Goal: Task Accomplishment & Management: Complete application form

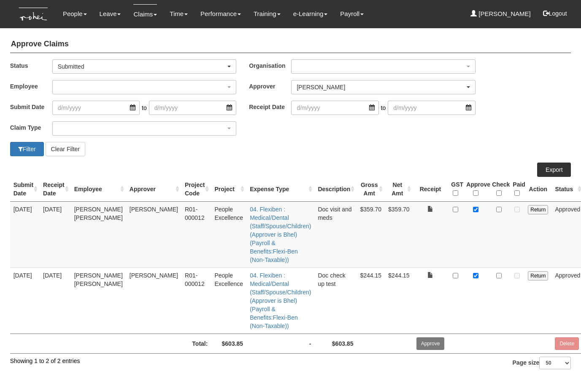
select select "7c74568e-c65a-4e2f-b023-70974c8e3265"
select select "50"
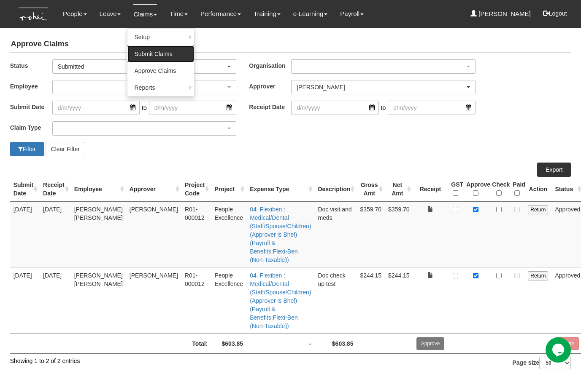
click at [142, 51] on link "Submit Claims" at bounding box center [160, 54] width 67 height 17
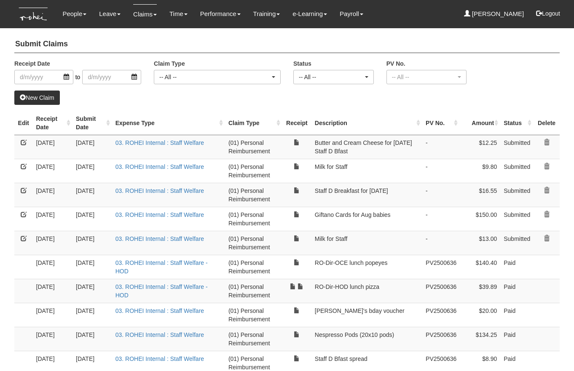
select select "50"
click at [51, 100] on link "New Claim" at bounding box center [37, 98] width 46 height 14
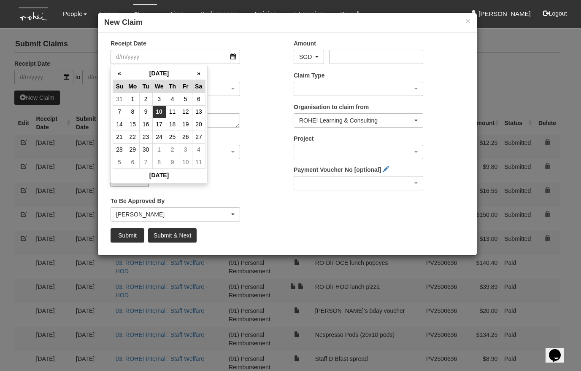
click at [160, 111] on td "10" at bounding box center [158, 111] width 13 height 13
type input "[DATE]"
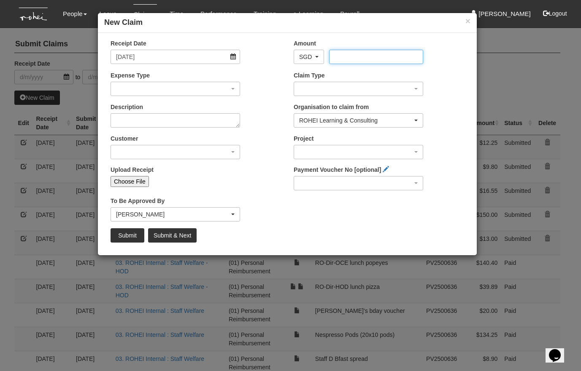
click at [346, 58] on input "Amount" at bounding box center [376, 57] width 94 height 14
type input "14.10"
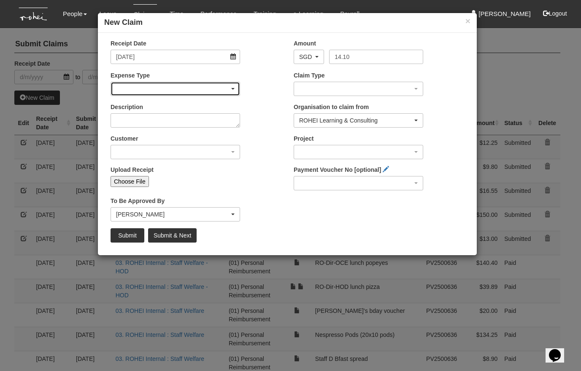
click at [132, 89] on div "button" at bounding box center [175, 88] width 129 height 13
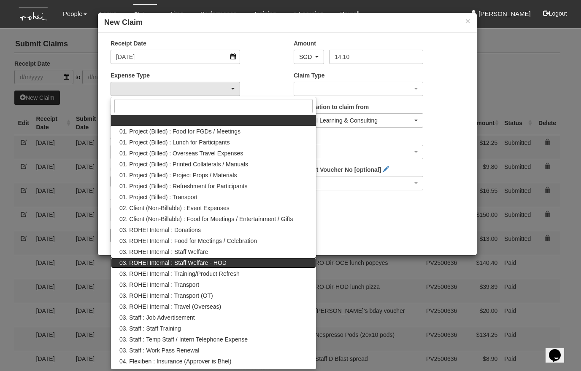
click at [212, 266] on span "03. ROHEI Internal : Staff Welfare - HOD" at bounding box center [172, 263] width 107 height 8
select select "236"
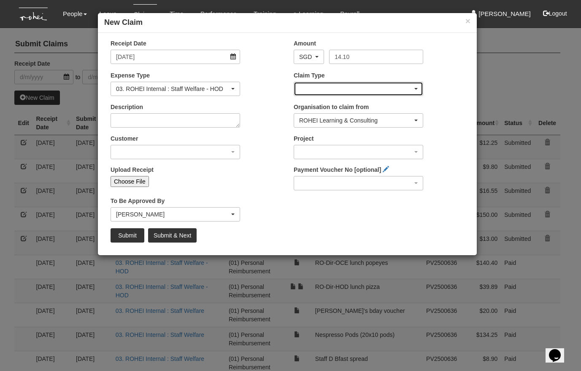
click at [312, 92] on div "button" at bounding box center [358, 88] width 129 height 13
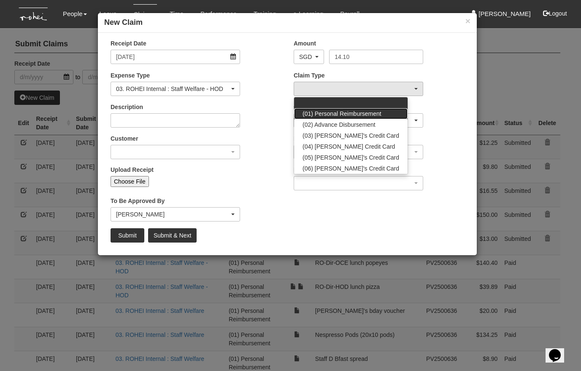
click at [314, 108] on link "(01) Personal Reimbursement" at bounding box center [350, 113] width 113 height 11
select select "14"
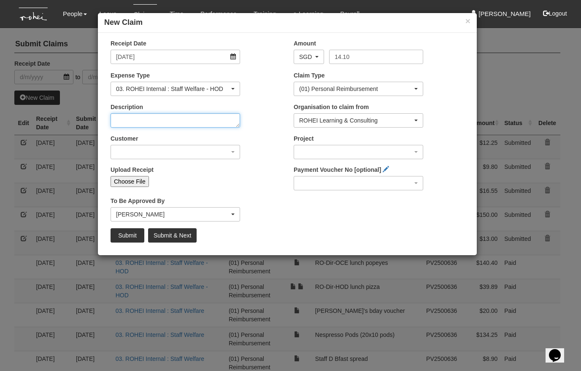
click at [148, 124] on textarea "Description" at bounding box center [174, 120] width 129 height 14
type textarea "Lunch meeting of Praise with Jael"
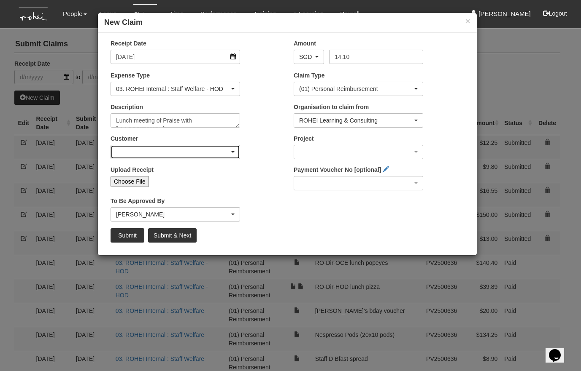
click at [134, 156] on div "button" at bounding box center [175, 151] width 129 height 13
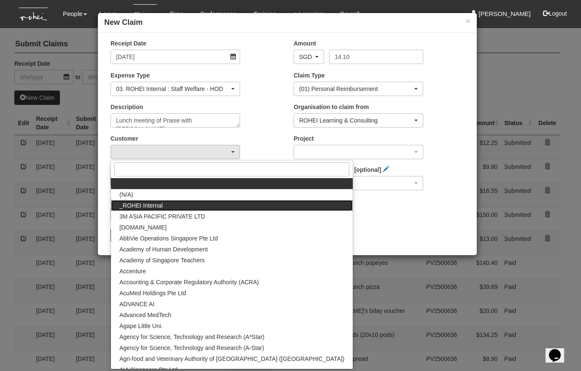
click at [140, 203] on span "_ROHEI Internal" at bounding box center [140, 206] width 43 height 8
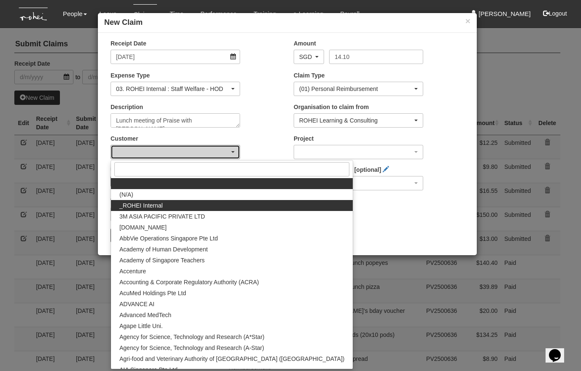
select select "397"
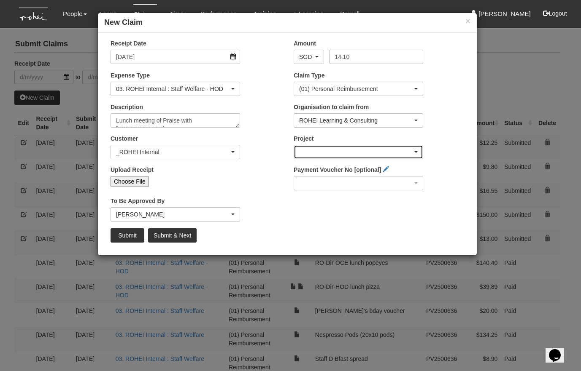
click at [316, 150] on div "button" at bounding box center [358, 151] width 129 height 13
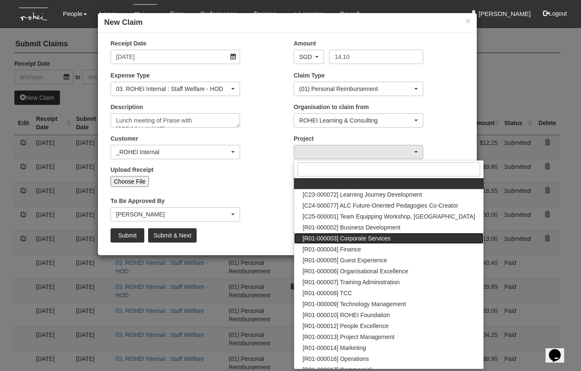
click at [377, 240] on span "[R01-000003] Corporate Services" at bounding box center [346, 238] width 88 height 8
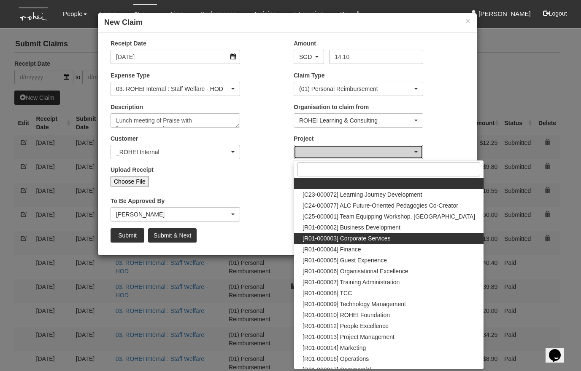
select select "1220"
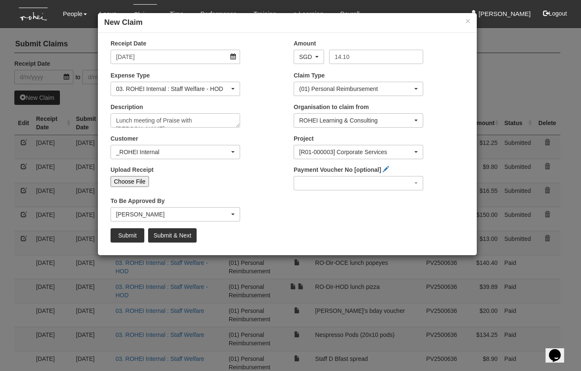
click at [134, 183] on input "Choose File" at bounding box center [129, 181] width 38 height 11
type input "C:\fakepath\Bhel - 20250910 Praise meeting with Jael.jpg"
type input "Choose Another File"
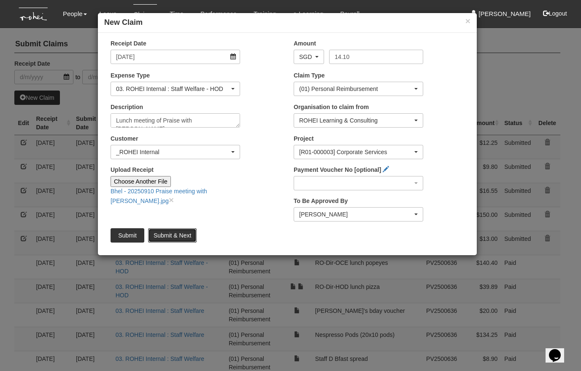
click at [181, 236] on input "Submit & Next" at bounding box center [172, 236] width 48 height 14
type input "Choose File"
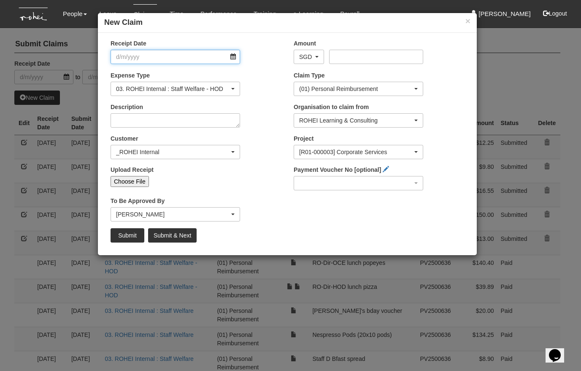
click at [235, 57] on input "Receipt Date" at bounding box center [174, 57] width 129 height 14
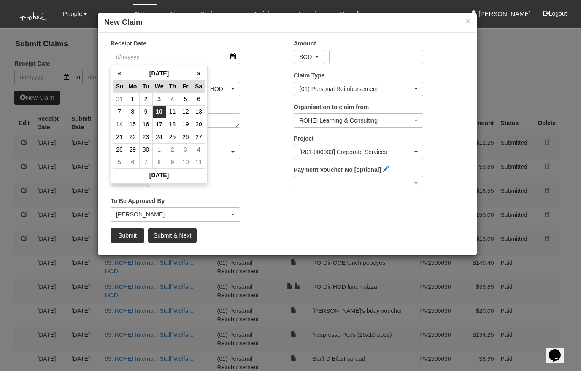
click at [160, 110] on td "10" at bounding box center [158, 111] width 13 height 13
type input "[DATE]"
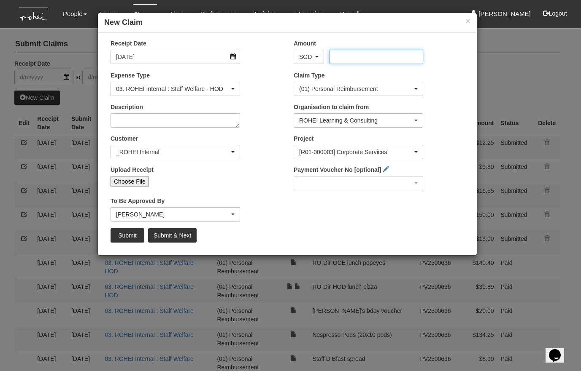
click at [339, 57] on input "Amount" at bounding box center [376, 57] width 94 height 14
type input "4.80"
select select "50"
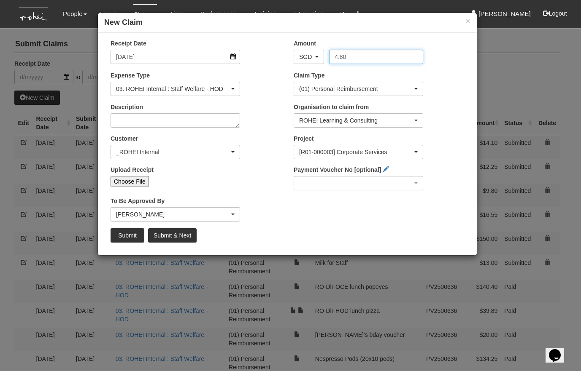
type input "4.80"
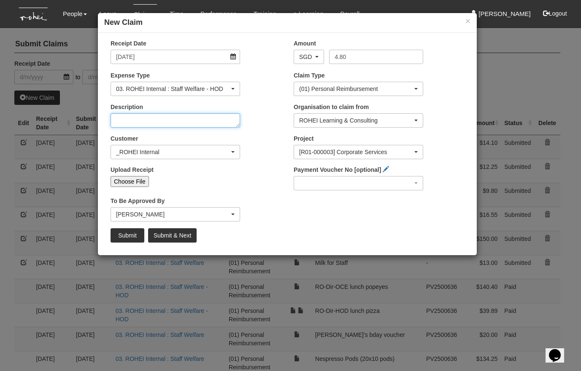
click at [162, 121] on textarea "Description" at bounding box center [174, 120] width 129 height 14
type textarea "Praise meeting with Jael (desserts)"
click at [137, 183] on input "Choose File" at bounding box center [129, 181] width 38 height 11
type input "C:\fakepath\Bhel - 20250910 Praise meeting with Jael (desserts).jpg"
type input "Choose Another File"
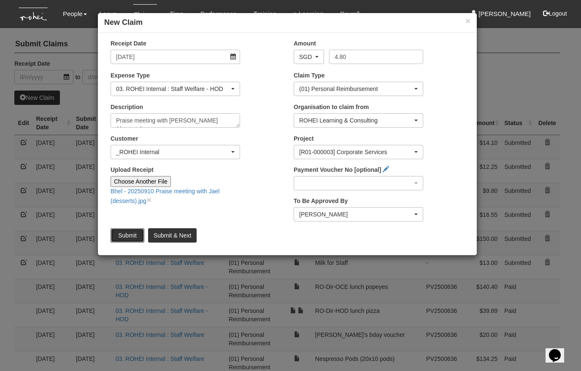
click at [122, 237] on input "Submit" at bounding box center [127, 236] width 34 height 14
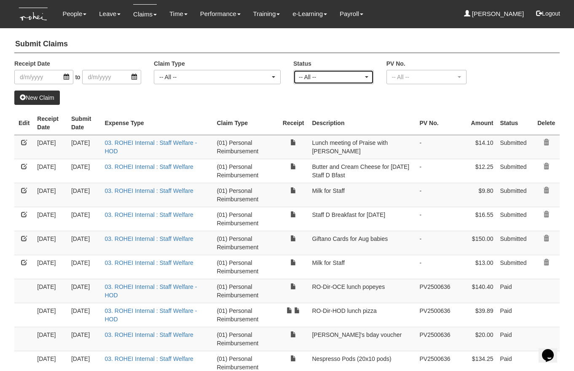
click at [318, 78] on div "-- All --" at bounding box center [331, 77] width 65 height 8
click at [316, 103] on span "Submitted" at bounding box center [315, 102] width 27 height 8
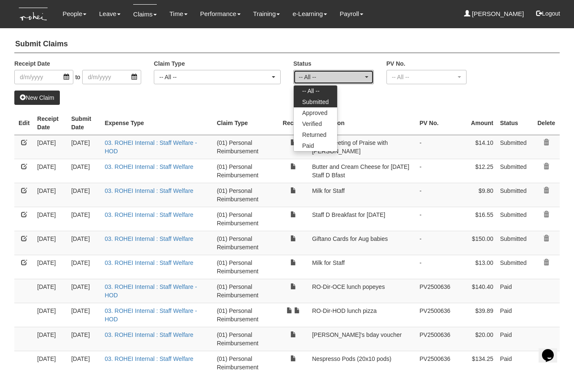
select select "Submitted"
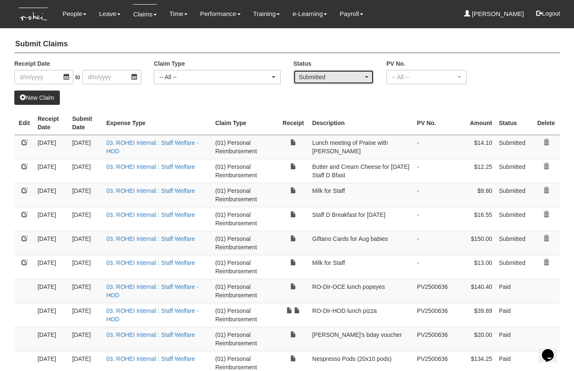
select select "50"
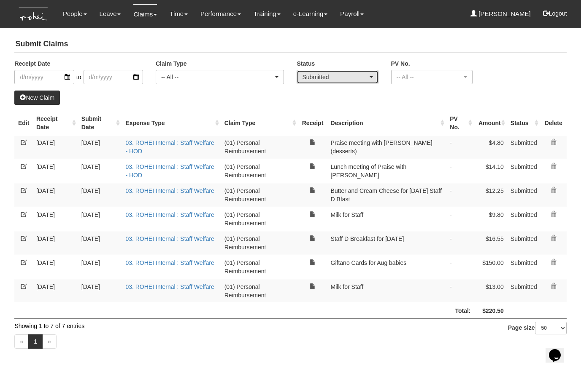
select select "50"
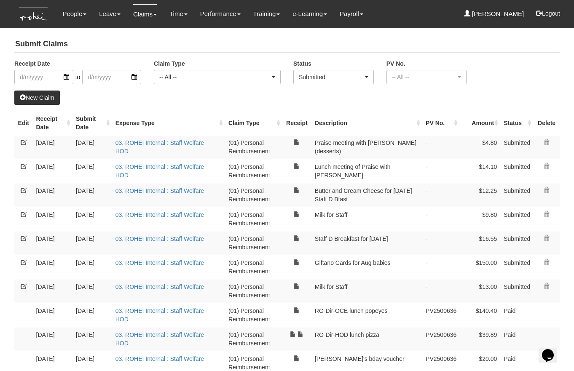
click at [38, 98] on link "New Claim" at bounding box center [37, 98] width 46 height 14
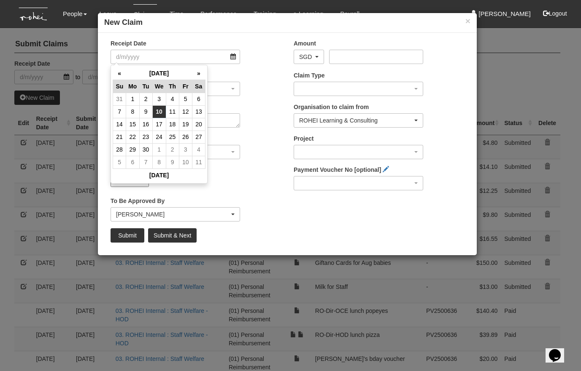
click at [159, 115] on td "10" at bounding box center [158, 111] width 13 height 13
type input "[DATE]"
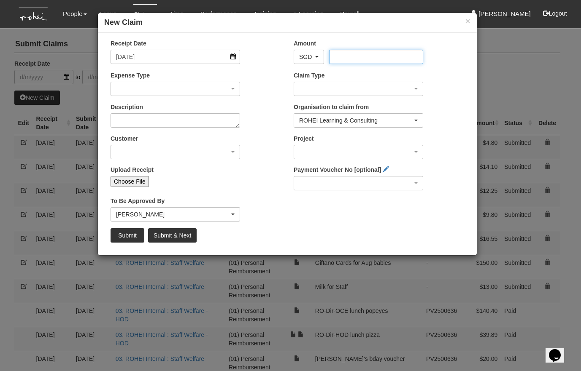
click at [336, 59] on input "Amount" at bounding box center [376, 57] width 94 height 14
type input "22.40"
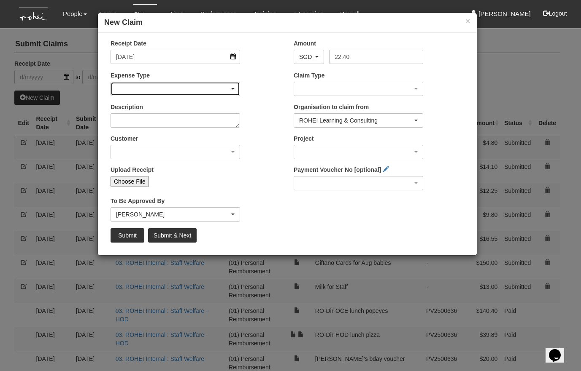
click at [169, 87] on div "button" at bounding box center [175, 88] width 129 height 13
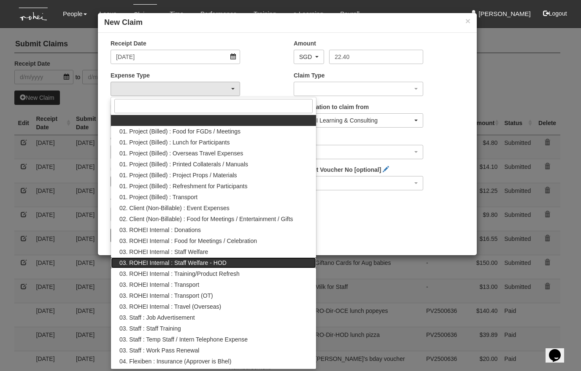
click at [203, 260] on span "03. ROHEI Internal : Staff Welfare - HOD" at bounding box center [172, 263] width 107 height 8
select select "236"
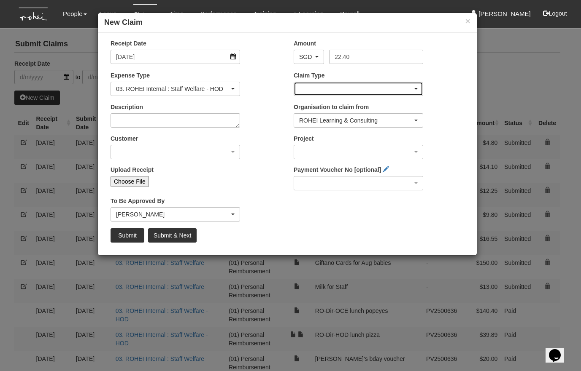
click at [329, 92] on div "button" at bounding box center [358, 88] width 129 height 13
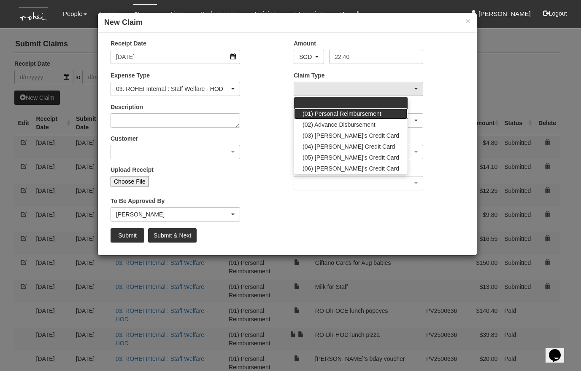
click at [339, 111] on span "(01) Personal Reimbursement" at bounding box center [341, 114] width 79 height 8
select select "14"
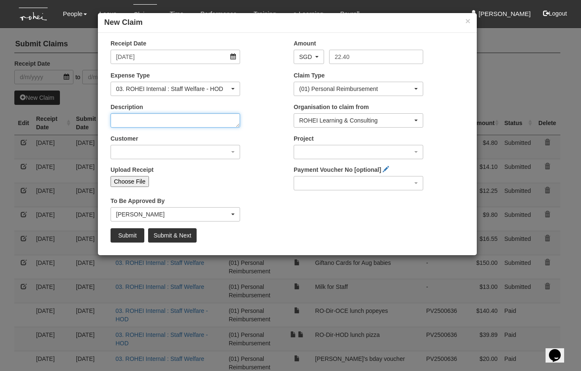
click at [175, 121] on textarea "Description" at bounding box center [174, 120] width 129 height 14
type textarea "Collect Rachel's laptop for fixing"
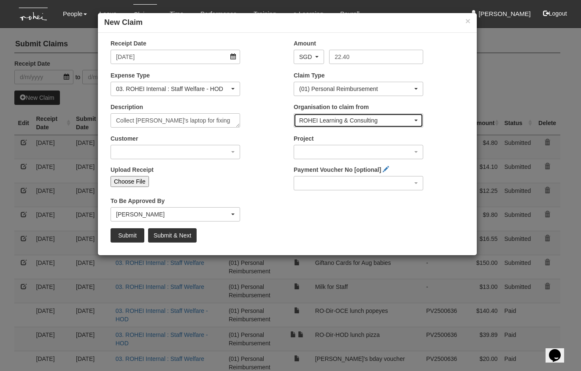
click at [322, 118] on div "ROHEI Learning & Consulting" at bounding box center [355, 120] width 113 height 8
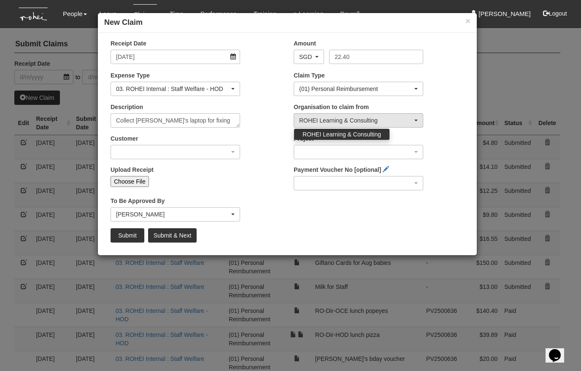
click at [329, 136] on span "ROHEI Learning & Consulting" at bounding box center [341, 134] width 78 height 8
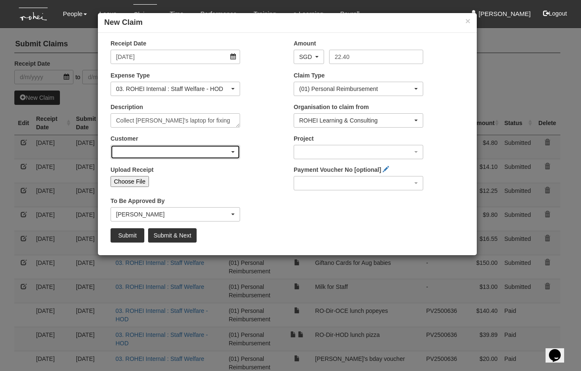
click at [187, 150] on div "button" at bounding box center [175, 151] width 129 height 13
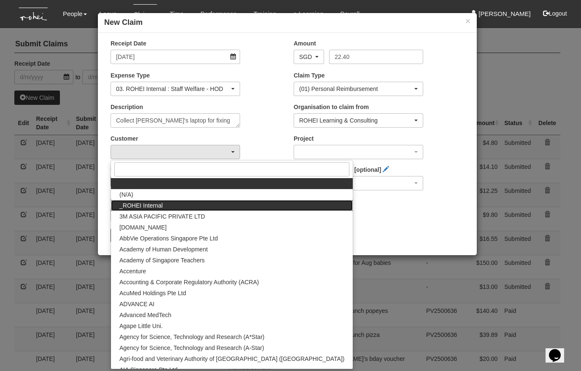
click at [150, 202] on span "_ROHEI Internal" at bounding box center [140, 206] width 43 height 8
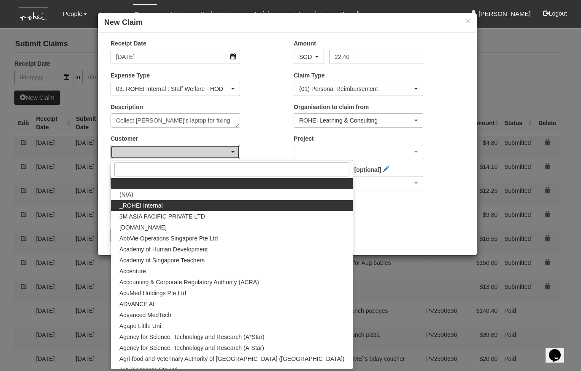
select select "397"
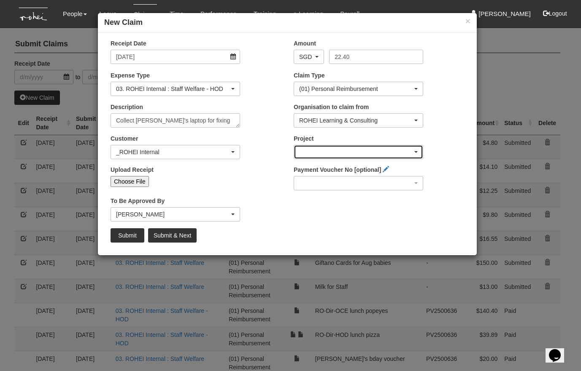
click at [312, 153] on div "button" at bounding box center [358, 151] width 129 height 13
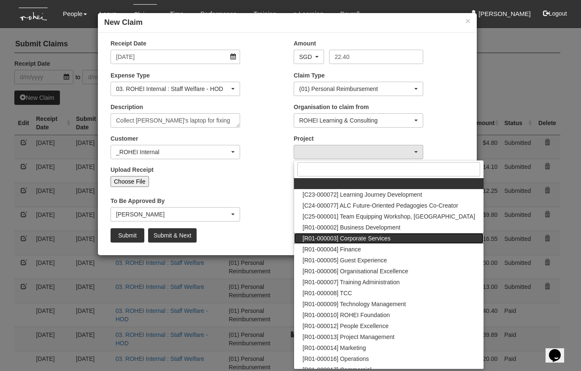
click at [411, 241] on link "[R01-000003] Corporate Services" at bounding box center [388, 238] width 189 height 11
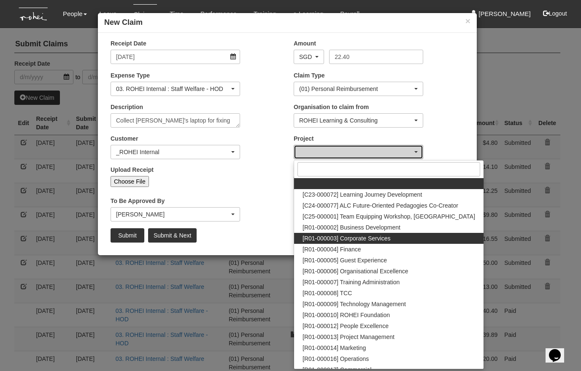
select select "1220"
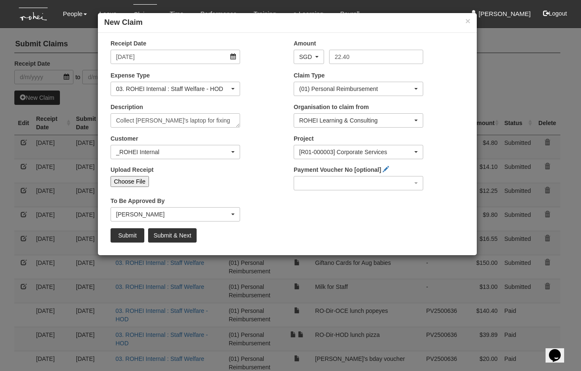
click at [136, 180] on input "Choose File" at bounding box center [129, 181] width 38 height 11
type input "C:\fakepath\Bhel - 20250910 Collect Rachel's laptop for fixing.pdf"
type input "Choose Another File"
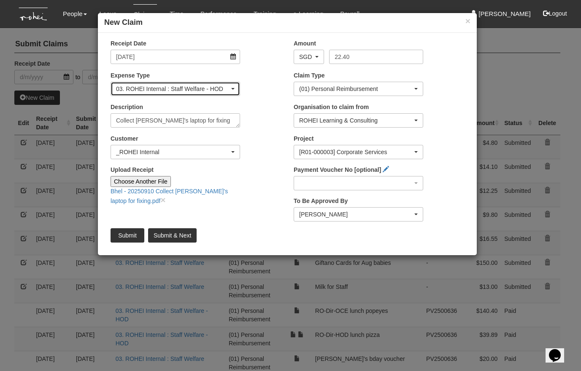
click at [164, 89] on div "03. ROHEI Internal : Staff Welfare - HOD" at bounding box center [172, 89] width 113 height 8
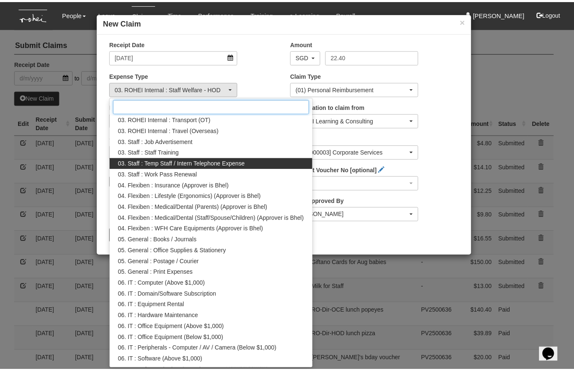
scroll to position [181, 0]
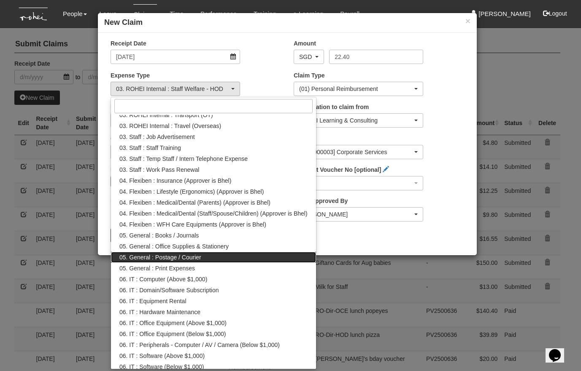
click at [211, 260] on link "05. General : Postage / Courier" at bounding box center [213, 257] width 205 height 11
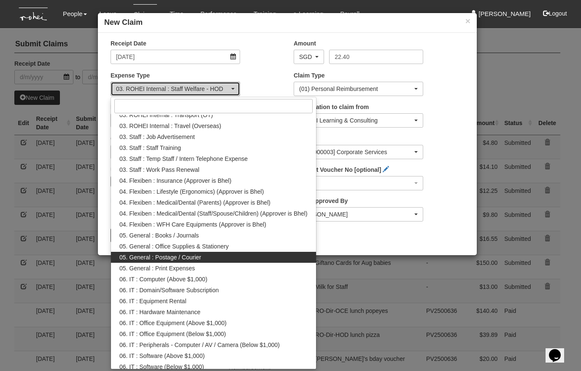
select select "128"
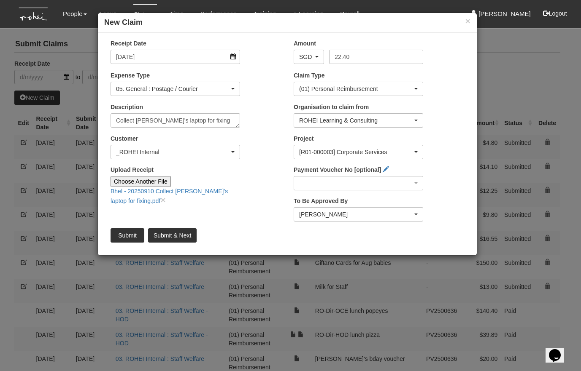
click at [260, 213] on div "Receipt Date 10/9/2025 Amount AED AFN ALL AMD ANG AOA ARS AUD AWG AZN BAM BBD B…" at bounding box center [287, 144] width 379 height 210
click at [127, 235] on input "Submit" at bounding box center [127, 236] width 34 height 14
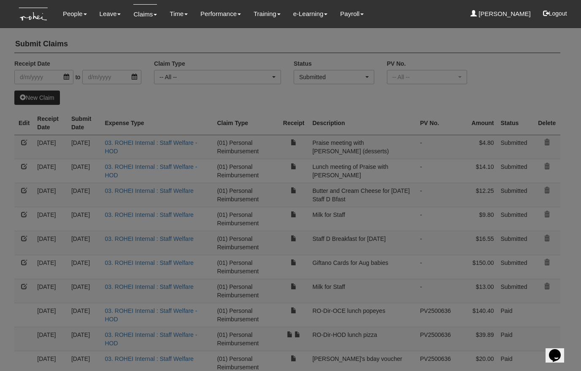
select select "50"
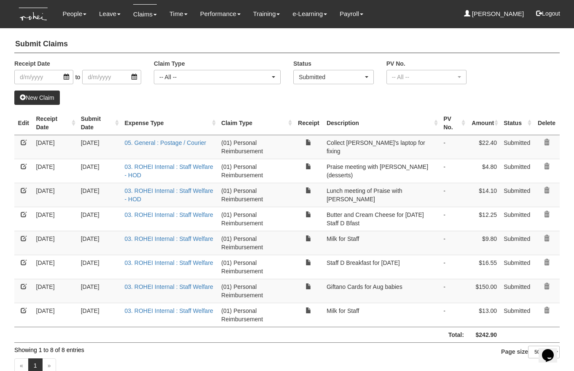
scroll to position [16, 0]
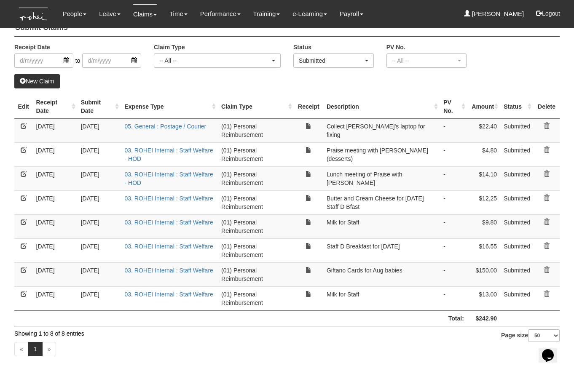
click at [193, 88] on div "New Claim" at bounding box center [287, 81] width 546 height 14
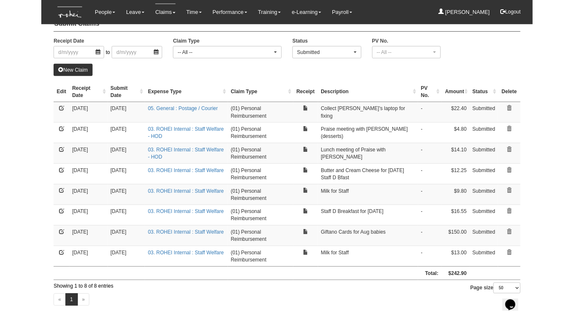
scroll to position [13, 0]
